Goal: Communication & Community: Ask a question

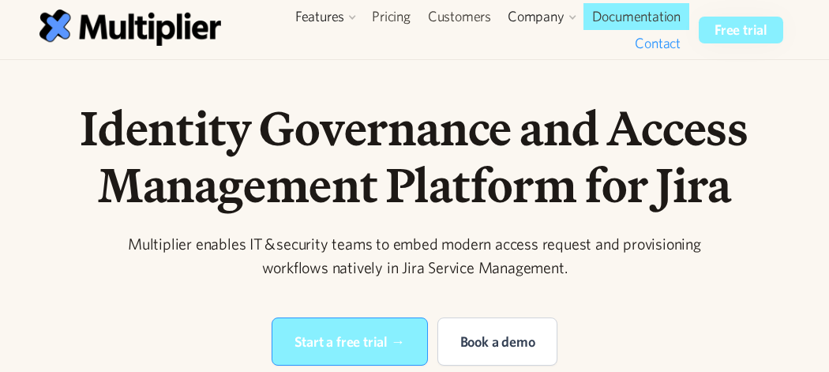
click at [661, 48] on link "Contact" at bounding box center [657, 43] width 63 height 27
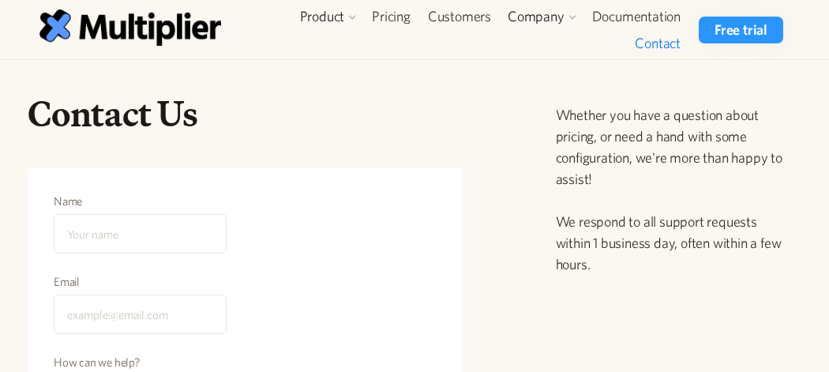
click at [178, 214] on input "Name" at bounding box center [140, 233] width 173 height 39
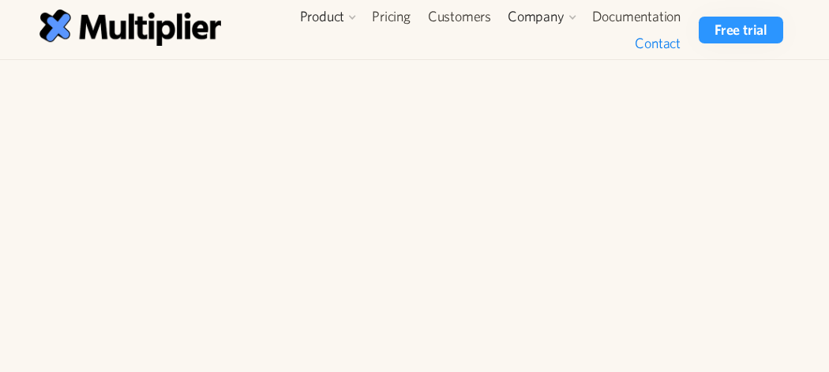
type input "[PERSON_NAME]"
type input "[EMAIL_ADDRESS][DOMAIN_NAME]"
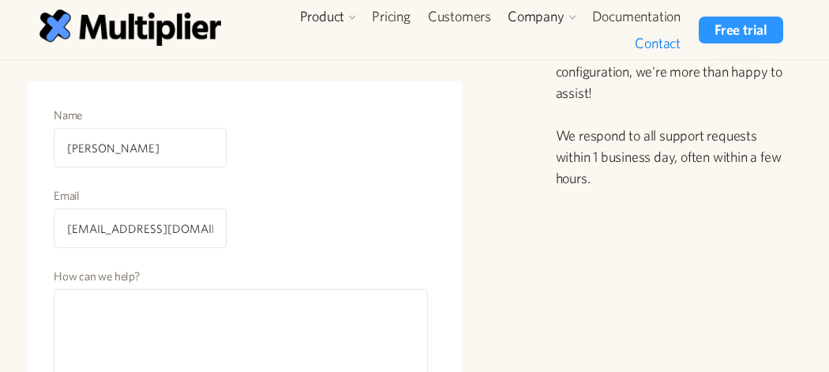
click at [352, 128] on div "Name [PERSON_NAME]" at bounding box center [245, 147] width 384 height 81
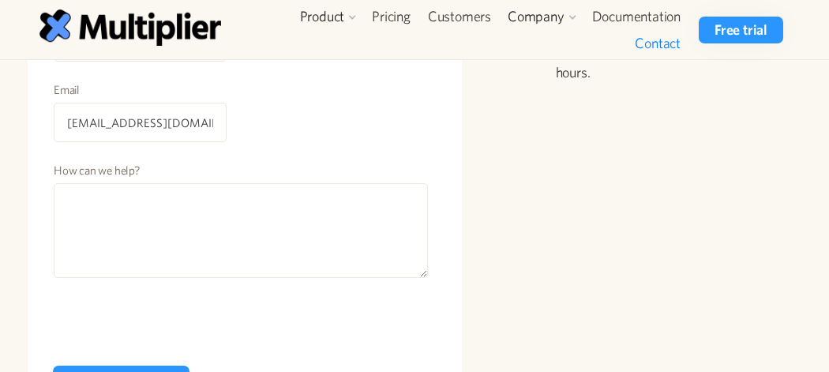
scroll to position [193, 0]
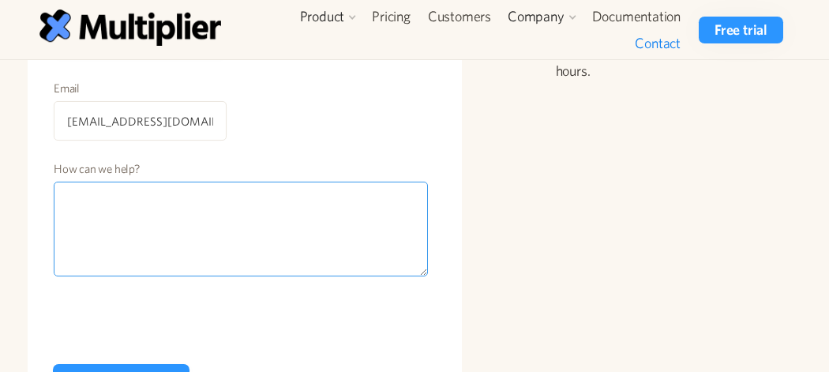
click at [233, 194] on textarea "How can we help?" at bounding box center [241, 229] width 374 height 95
paste textarea "[EMAIL_ADDRESS][DOMAIN_NAME]"
type textarea "[EMAIL_ADDRESS][DOMAIN_NAME]"
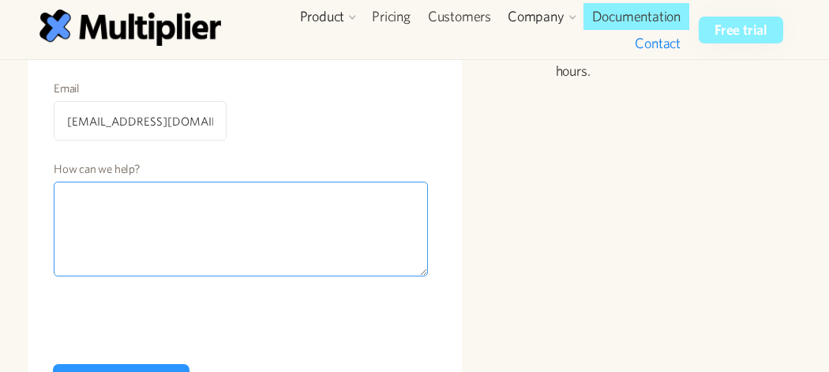
paste textarea "Hello, I am an expert in SEO Guest posting From Link SEO House Company. I have …"
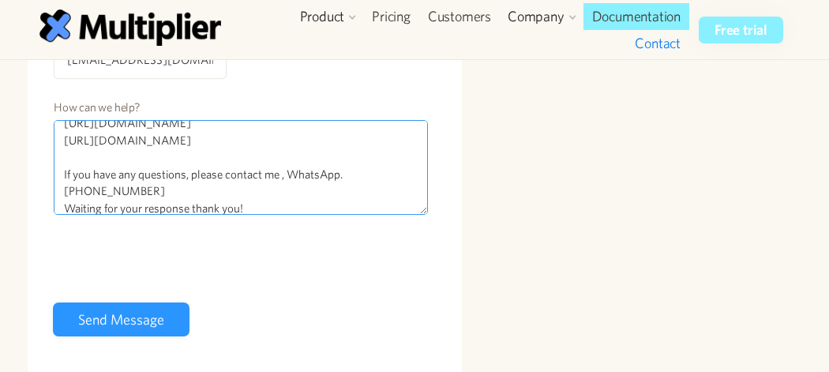
scroll to position [268, 0]
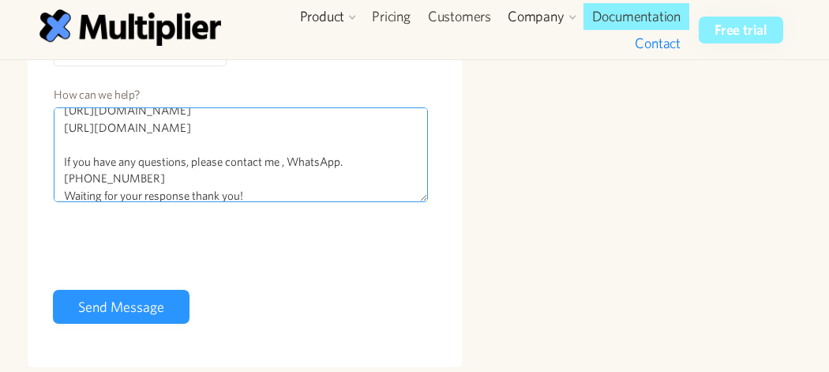
type textarea "Hello, I am an expert in SEO Guest posting From Link SEO House Company. I have …"
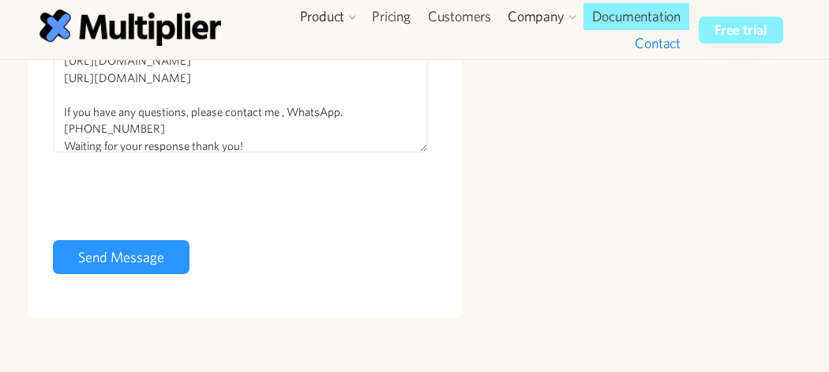
scroll to position [319, 0]
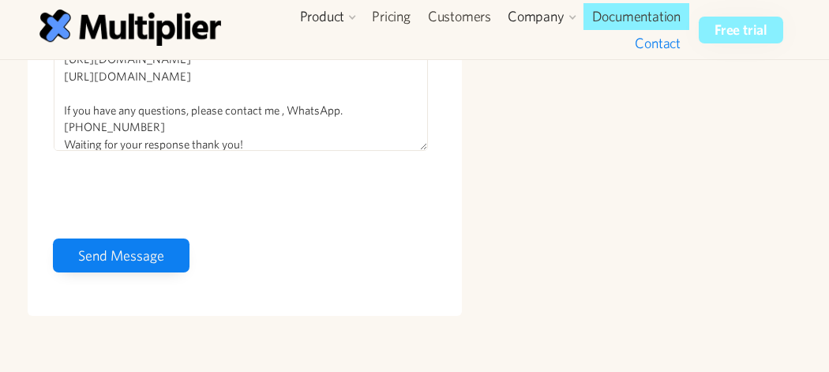
click at [134, 253] on input "Send Message" at bounding box center [121, 255] width 137 height 34
type input "Please wait..."
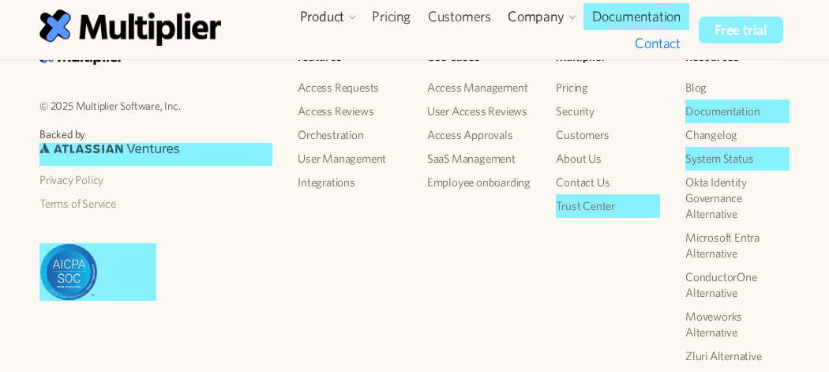
scroll to position [467, 0]
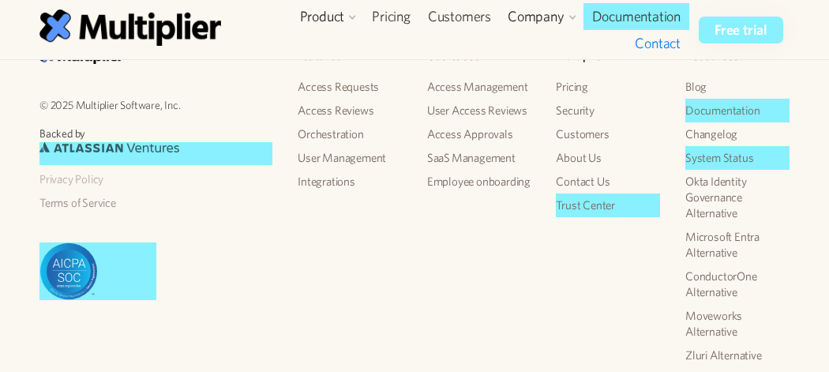
click at [87, 174] on link "Privacy Policy" at bounding box center [155, 179] width 233 height 24
